Goal: Obtain resource: Obtain resource

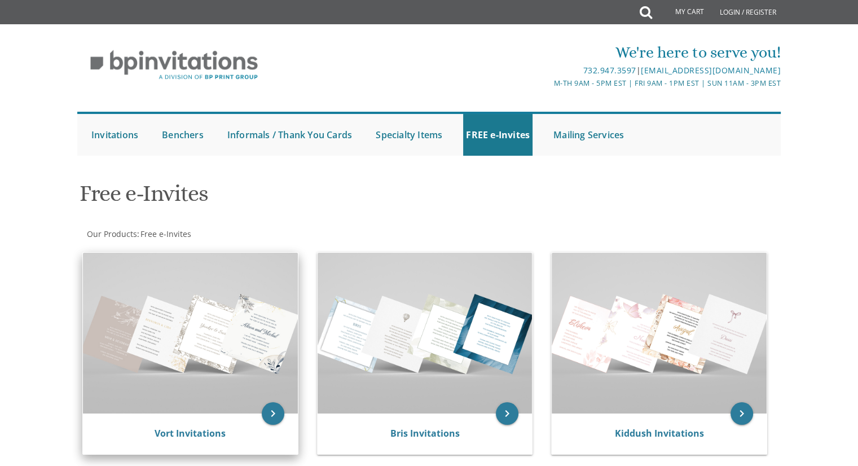
click at [250, 361] on img at bounding box center [190, 333] width 215 height 161
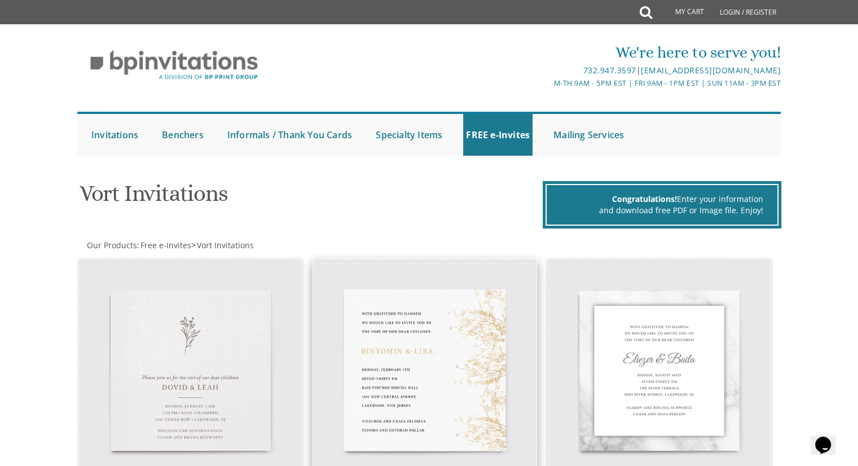
click at [396, 374] on img at bounding box center [424, 370] width 223 height 223
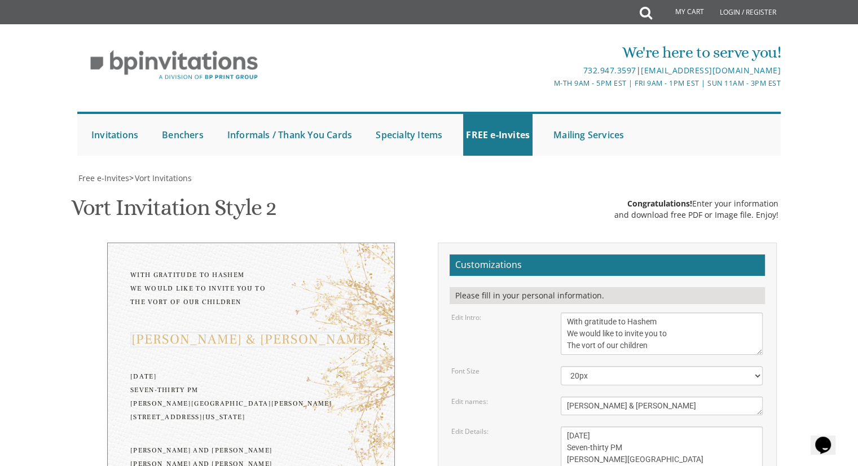
click at [607, 408] on textarea "[PERSON_NAME] & [PERSON_NAME]" at bounding box center [661, 405] width 202 height 19
type textarea "[PERSON_NAME] & [PERSON_NAME]"
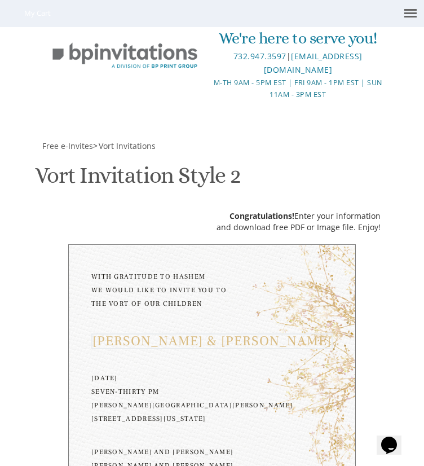
scroll to position [571, 0]
drag, startPoint x: 156, startPoint y: 272, endPoint x: 26, endPoint y: 226, distance: 137.7
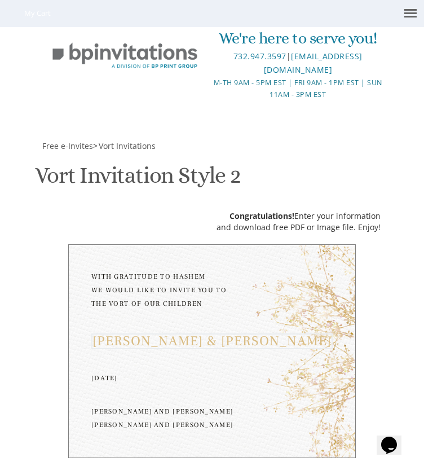
scroll to position [354, 0]
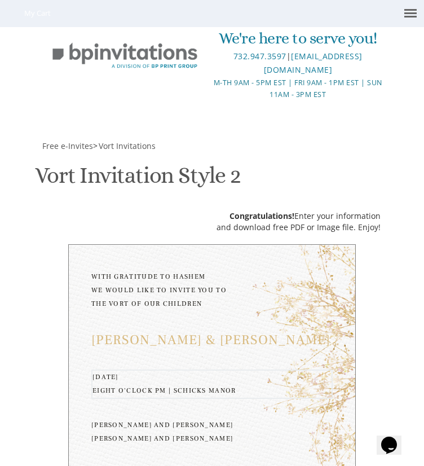
type textarea "[DATE] Eight o'clock pm | Schicks manor [STREET_ADDRESS]"
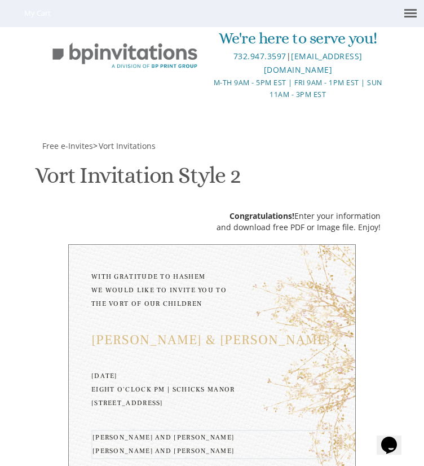
type textarea "[DEMOGRAPHIC_DATA] and [PERSON_NAME]"
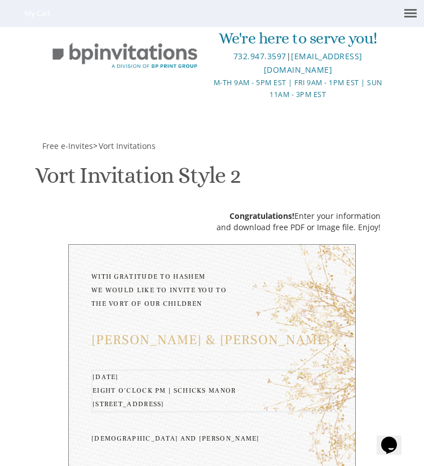
scroll to position [427, 0]
type textarea "[DATE] Eight o'clock pm | Schicks manor [STREET_ADDRESS]"
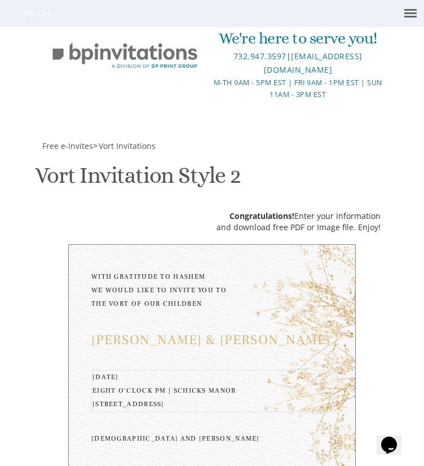
type textarea "[DEMOGRAPHIC_DATA] and [PERSON_NAME] and [PERSON_NAME]"
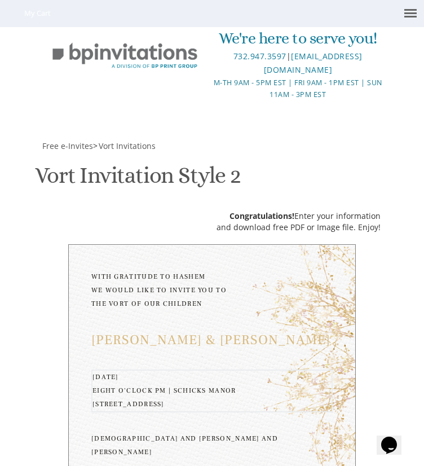
scroll to position [620, 0]
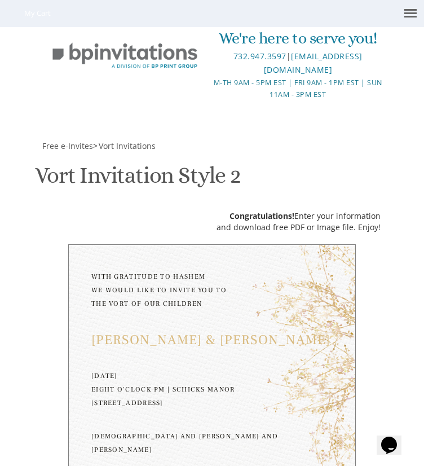
type input "[EMAIL_ADDRESS][DOMAIN_NAME]"
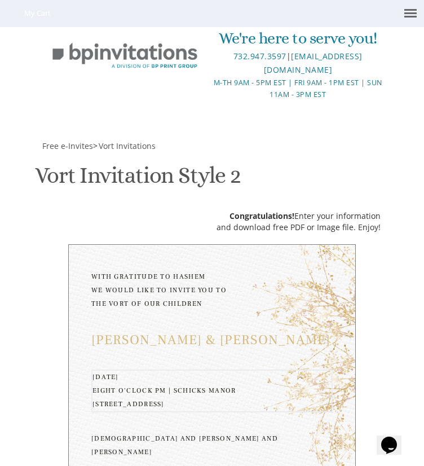
drag, startPoint x: 170, startPoint y: 170, endPoint x: 50, endPoint y: 172, distance: 119.6
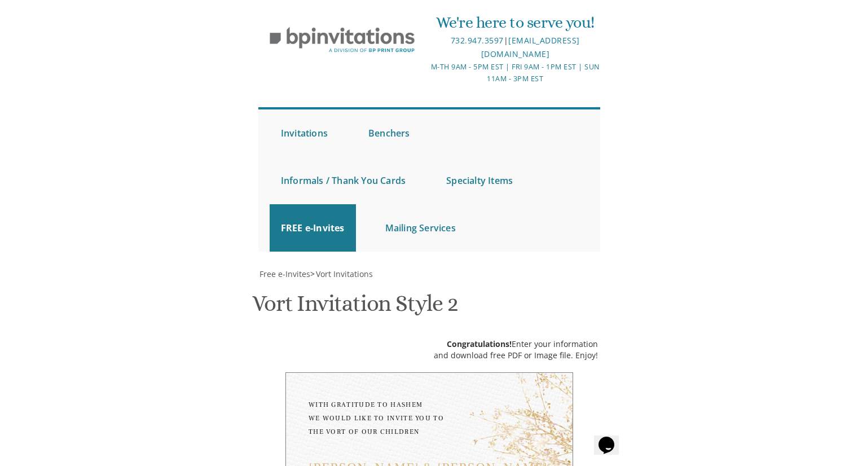
scroll to position [485, 0]
